Goal: Task Accomplishment & Management: Manage account settings

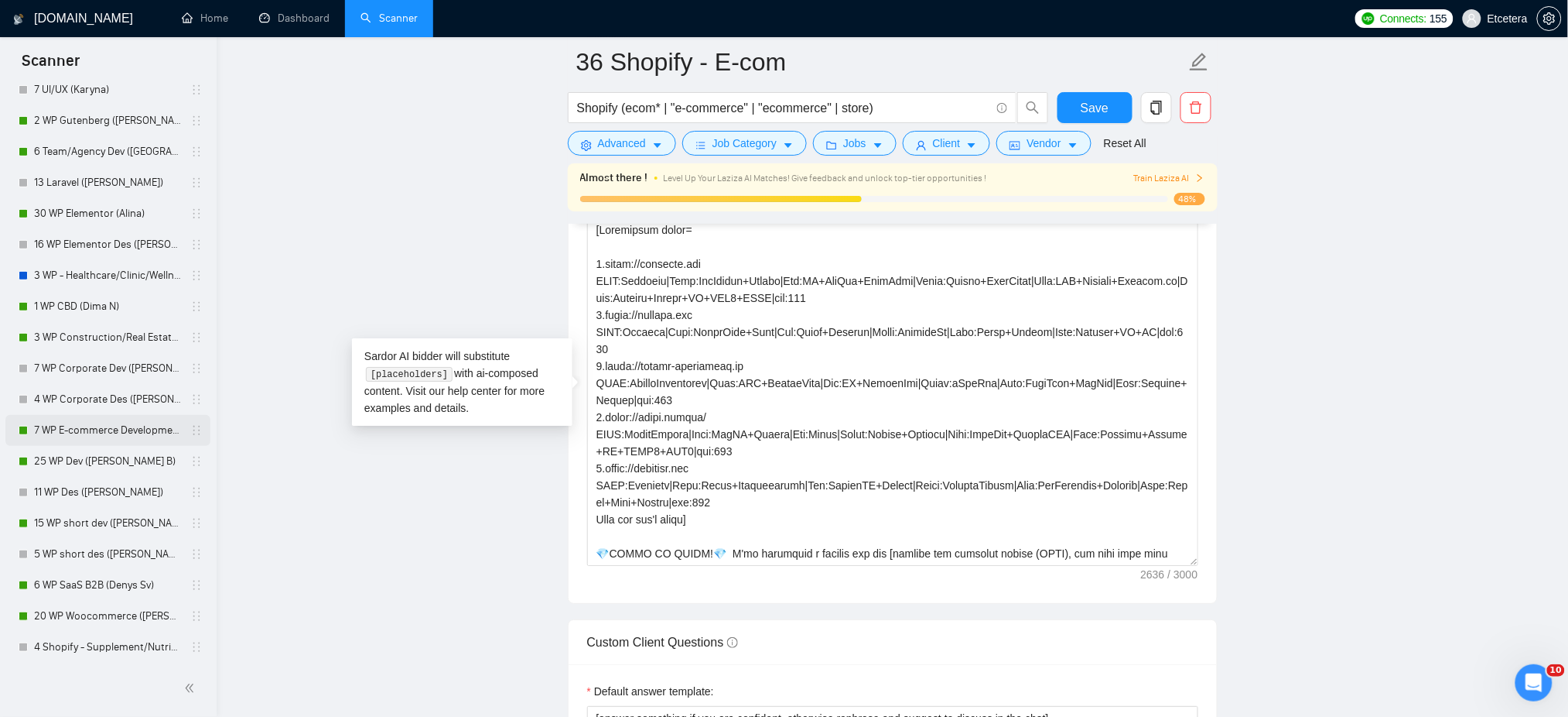
scroll to position [103, 0]
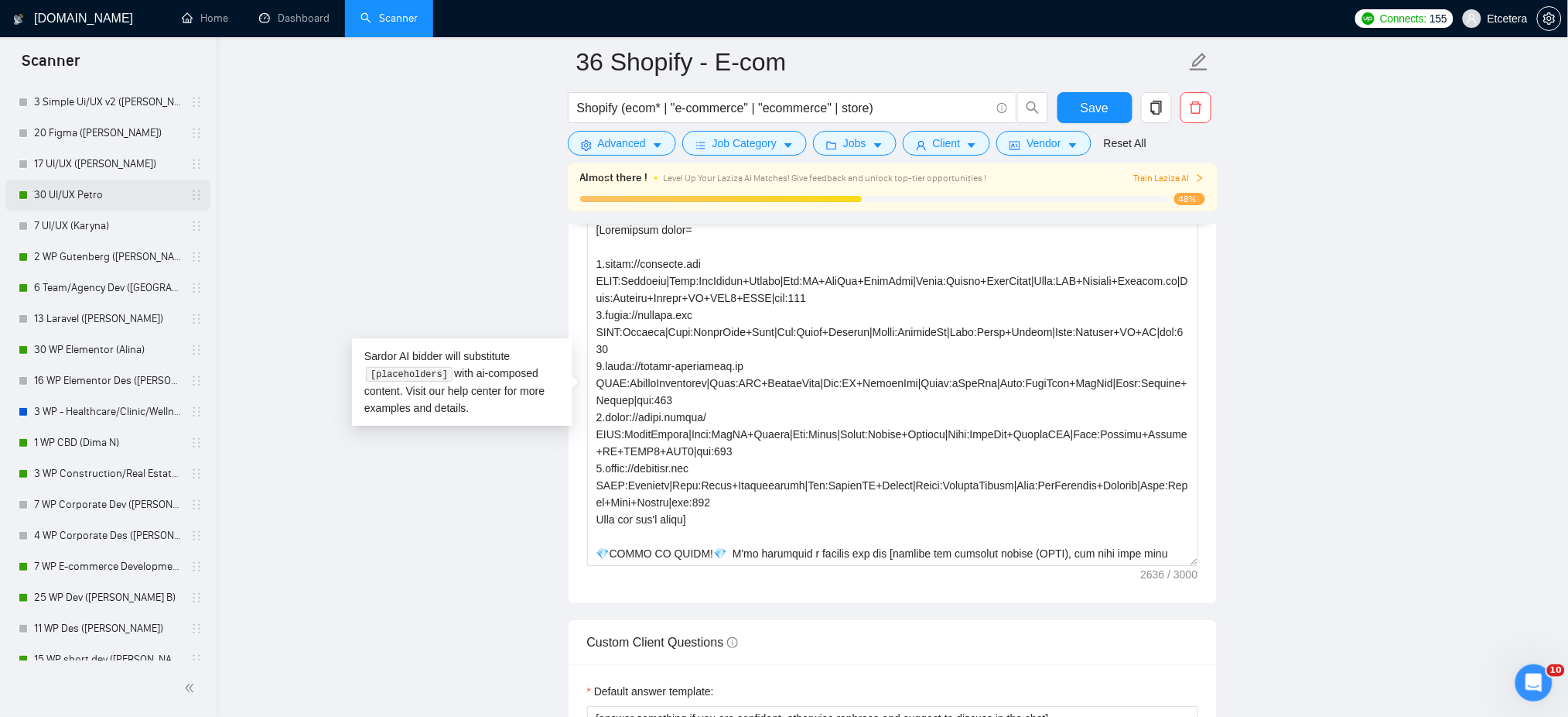
click at [117, 200] on link "30 UI/UX Petro" at bounding box center [107, 194] width 147 height 31
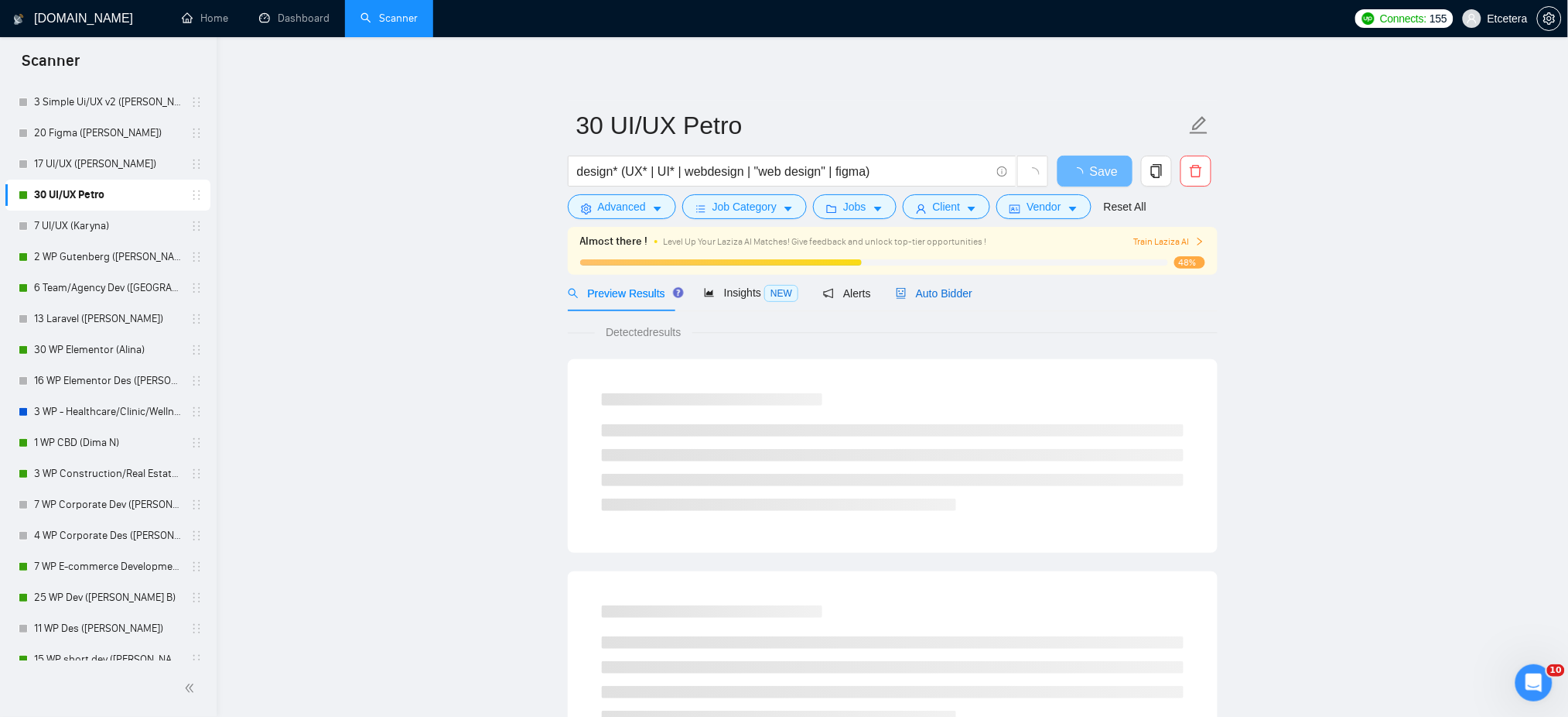
click at [943, 287] on span "Auto Bidder" at bounding box center [934, 294] width 76 height 13
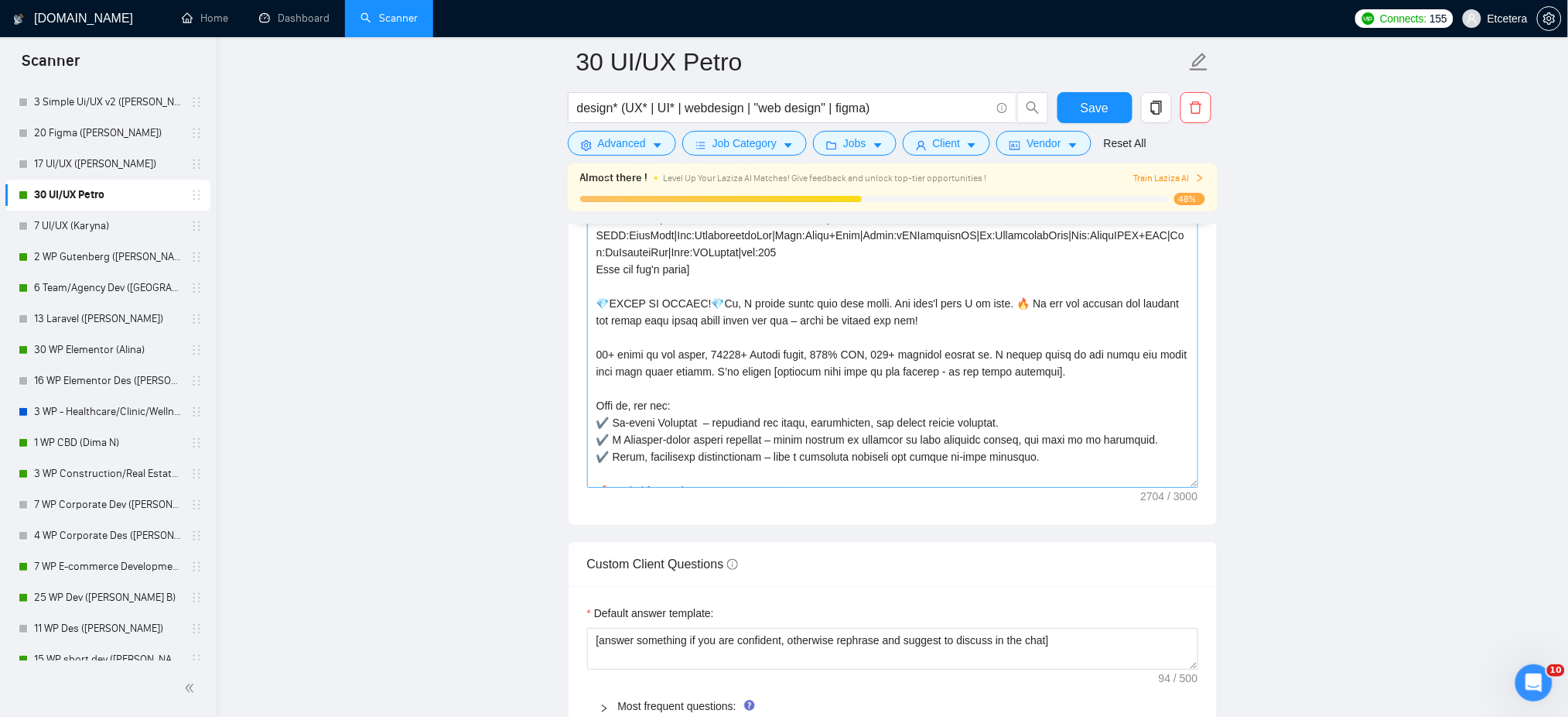
scroll to position [309, 0]
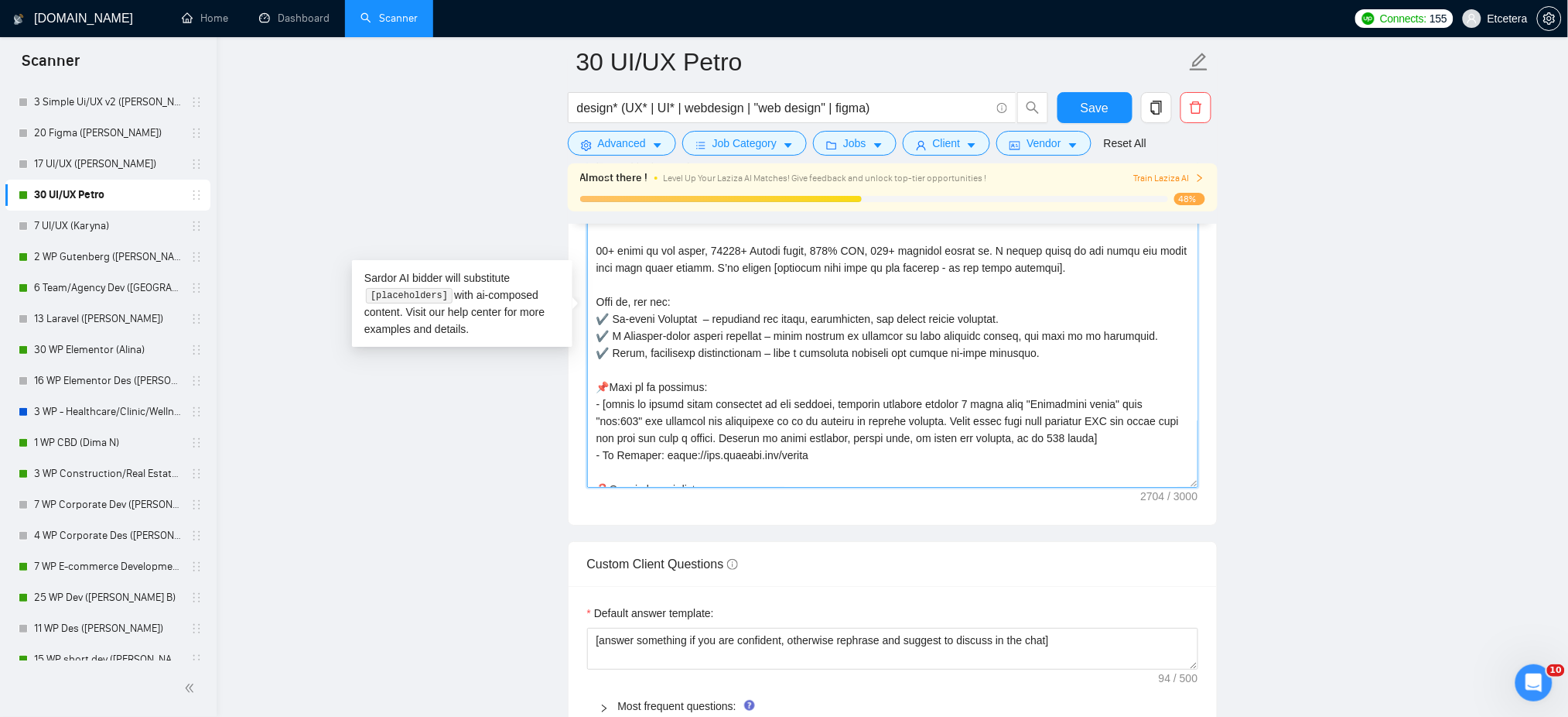
drag, startPoint x: 672, startPoint y: 345, endPoint x: 644, endPoint y: 351, distance: 28.6
click at [644, 351] on textarea "Cover letter template:" at bounding box center [892, 313] width 611 height 349
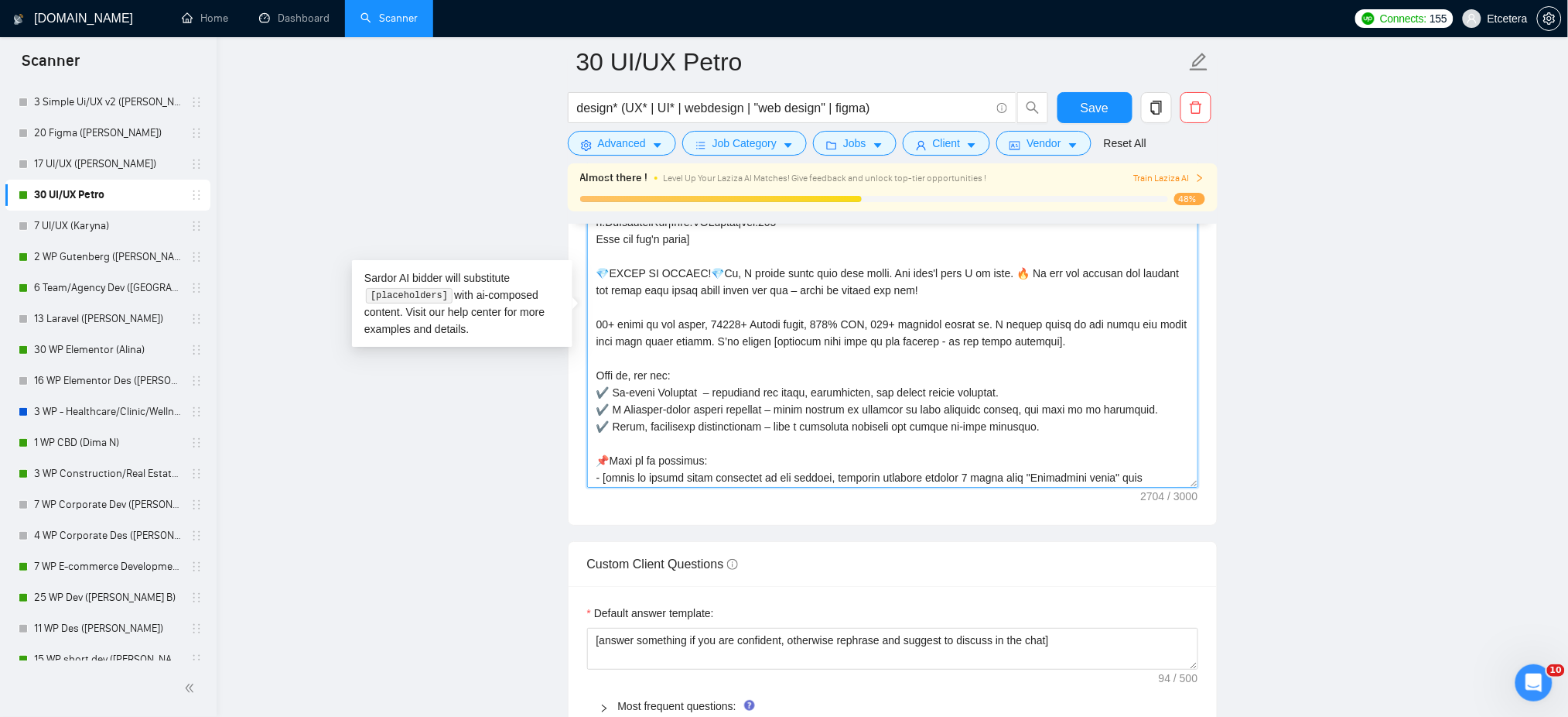
scroll to position [206, 0]
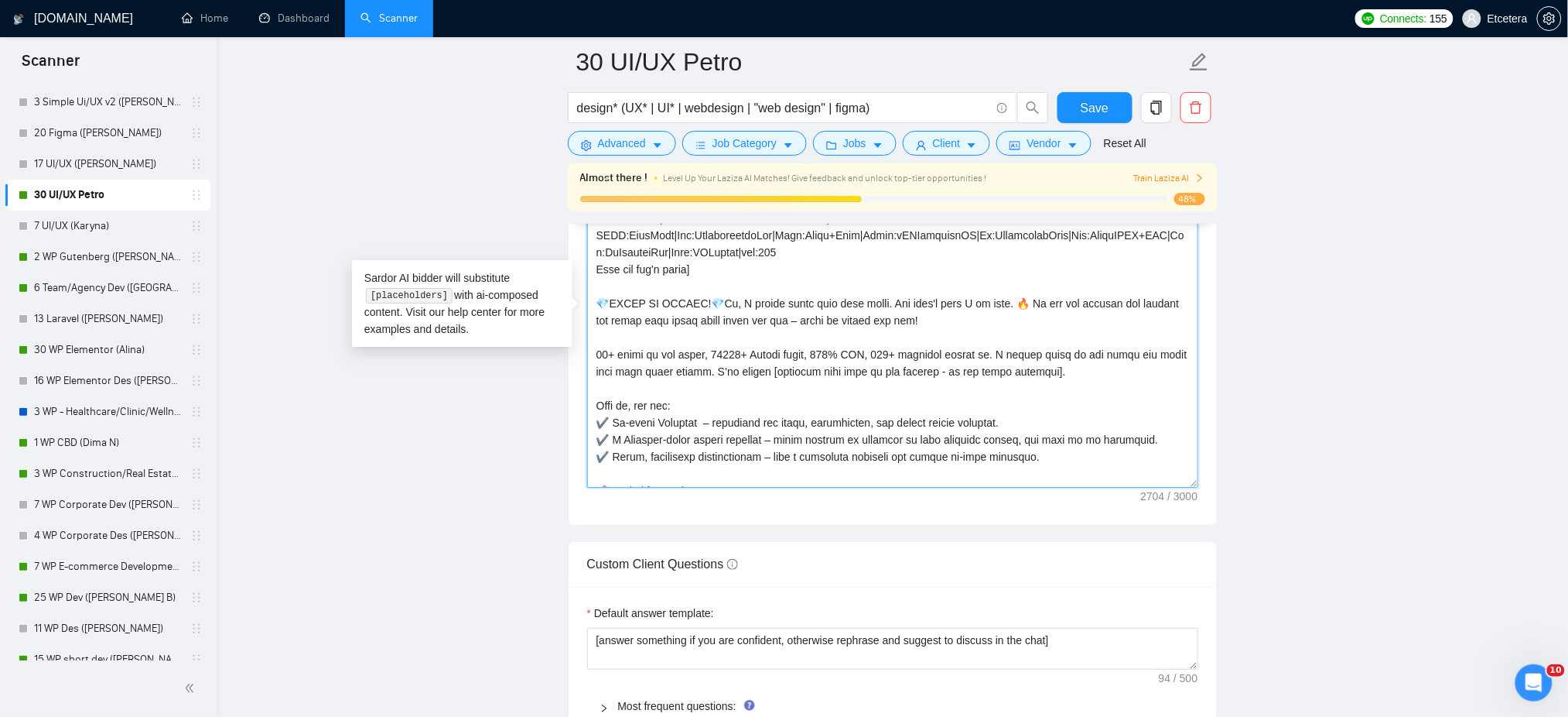
click at [653, 346] on textarea "Cover letter template:" at bounding box center [892, 313] width 611 height 349
drag, startPoint x: 599, startPoint y: 304, endPoint x: 661, endPoint y: 304, distance: 62.0
click at [661, 304] on textarea "Cover letter template:" at bounding box center [892, 313] width 611 height 349
paste textarea "𝗜𝗟𝗟 𝗚𝗟𝗔𝗗𝗟𝗬 𝗖𝗥𝗔𝗙𝗧!💎"
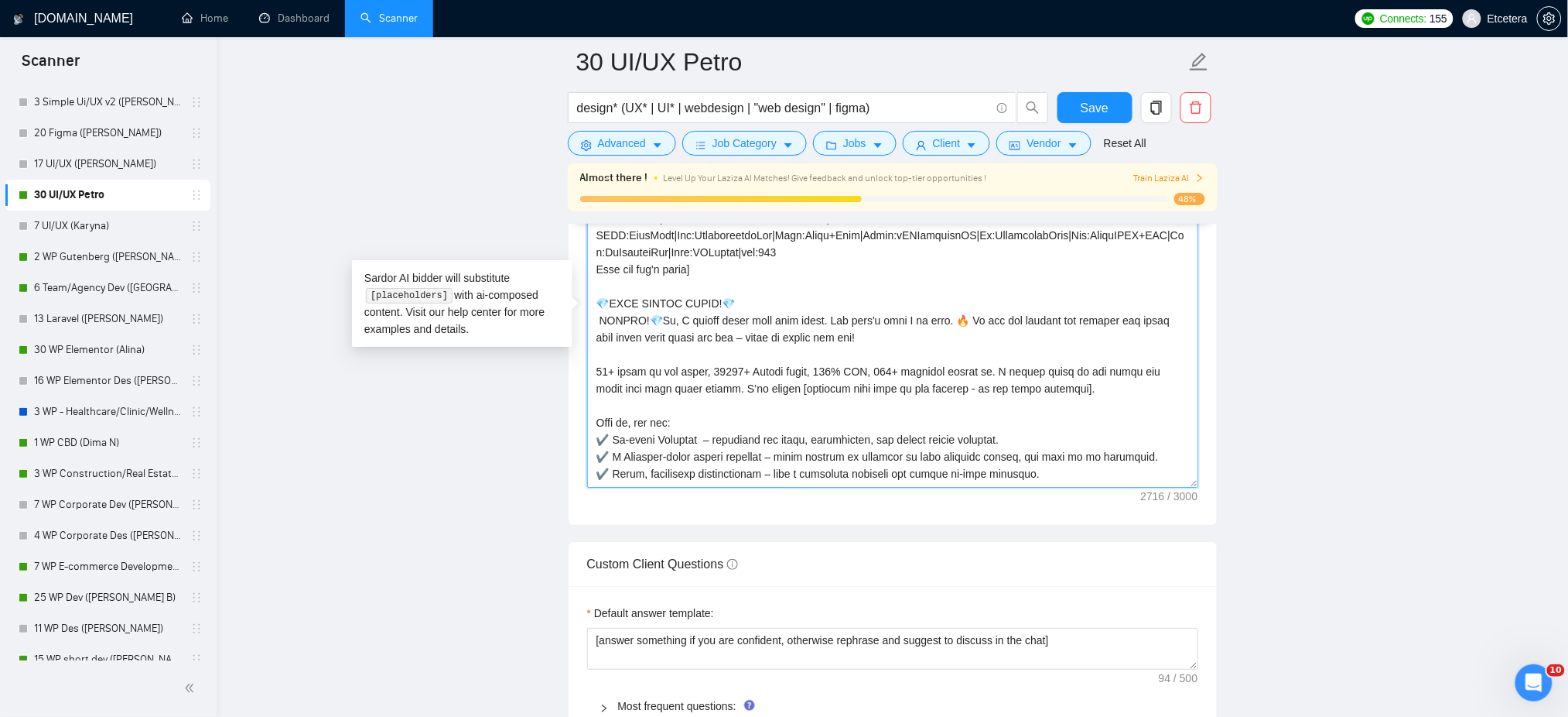
click at [626, 323] on textarea "Cover letter template:" at bounding box center [892, 313] width 611 height 349
click at [625, 322] on textarea "Cover letter template:" at bounding box center [892, 313] width 611 height 349
click at [693, 301] on textarea "Cover letter template:" at bounding box center [892, 313] width 611 height 349
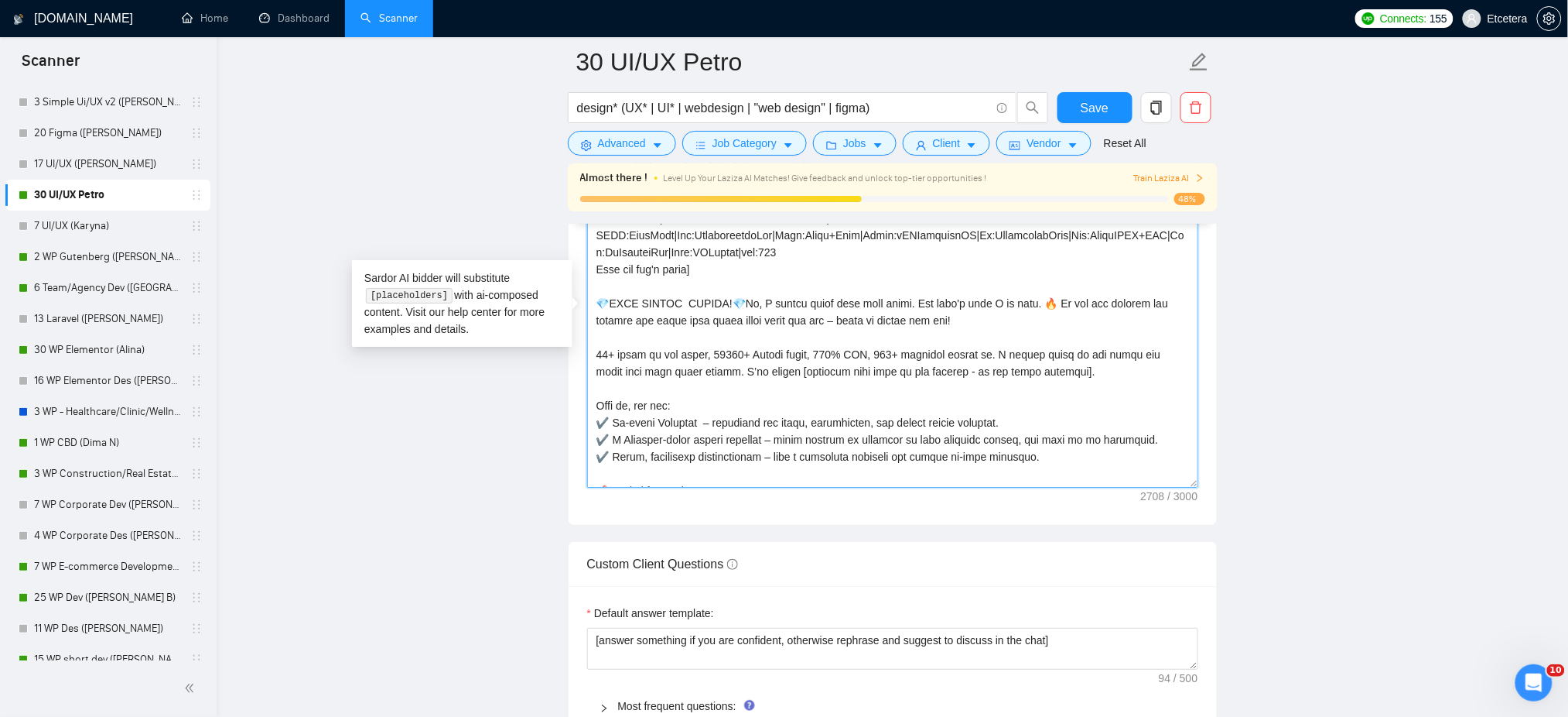
type textarea "[Successful cases= 1.[URL][DOMAIN_NAME] CLNT:LassusTandartsen|Nch:MedDental|Sty…"
click at [1087, 108] on span "Save" at bounding box center [1094, 108] width 28 height 20
